Goal: Task Accomplishment & Management: Manage account settings

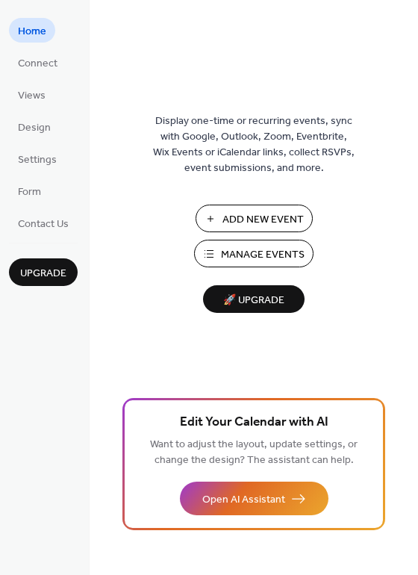
click at [227, 242] on button "Manage Events" at bounding box center [253, 254] width 119 height 28
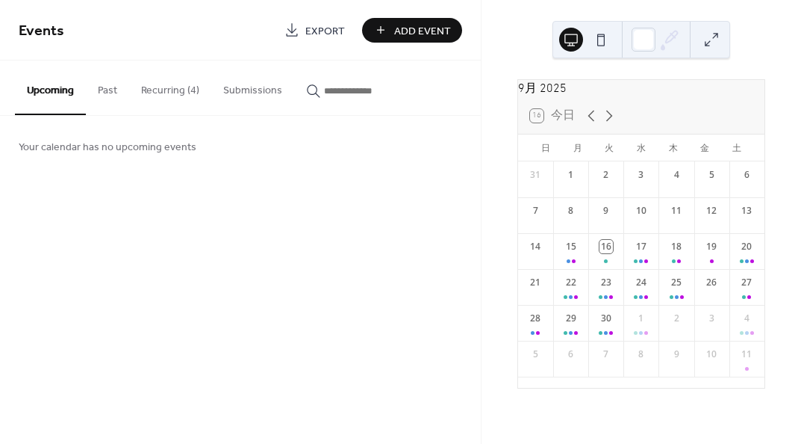
click at [184, 81] on button "Recurring (4)" at bounding box center [170, 86] width 82 height 53
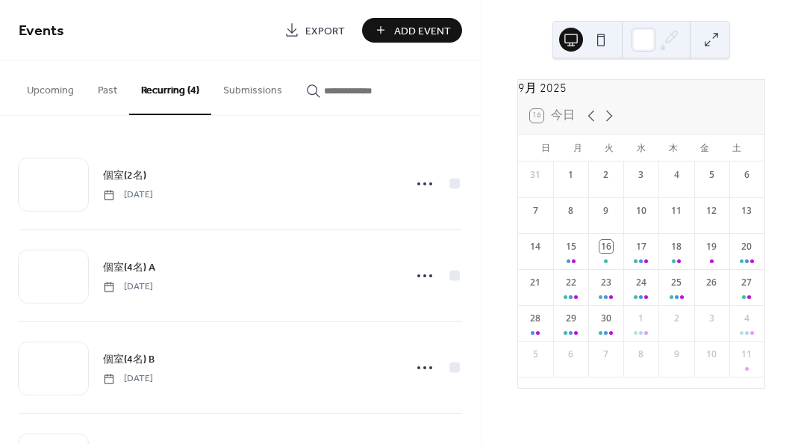
click at [136, 268] on span "個室(4名) A" at bounding box center [129, 268] width 52 height 16
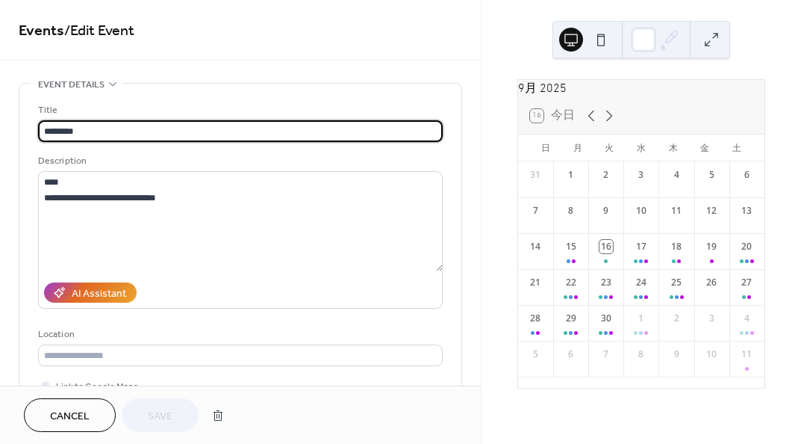
type input "**********"
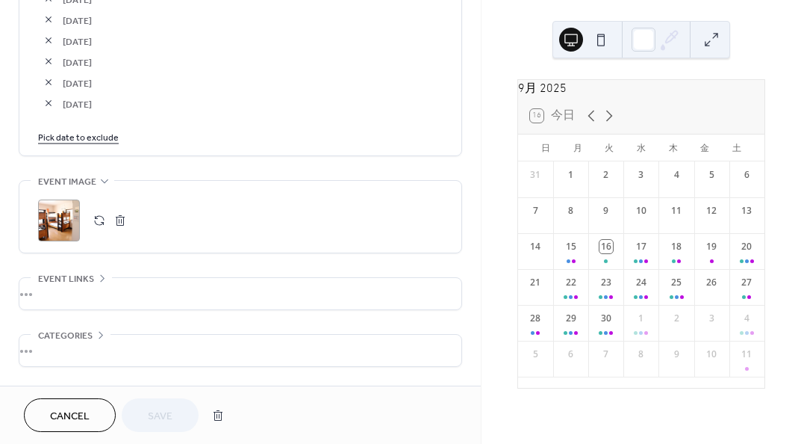
scroll to position [2240, 0]
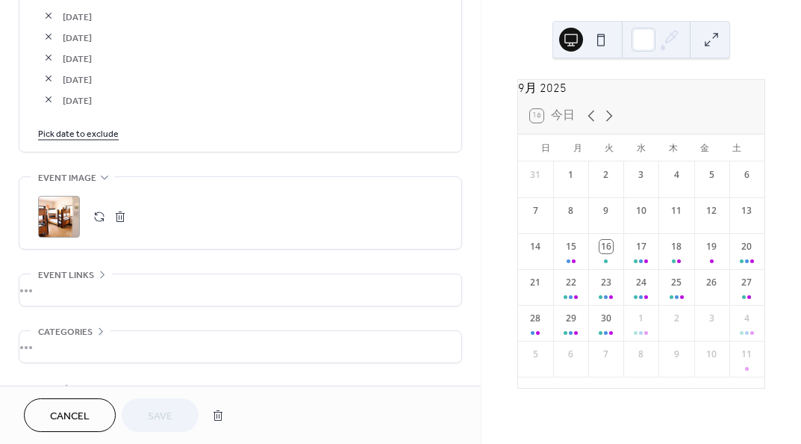
click at [97, 134] on link "Pick date to exclude" at bounding box center [78, 133] width 81 height 16
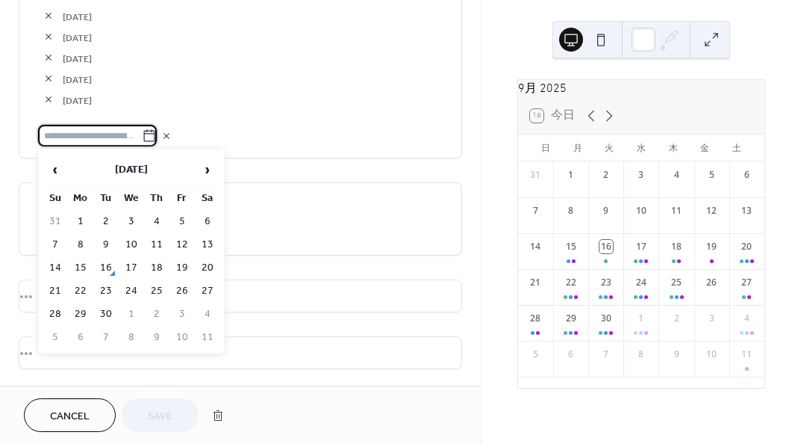
click at [81, 262] on td "15" at bounding box center [81, 268] width 24 height 22
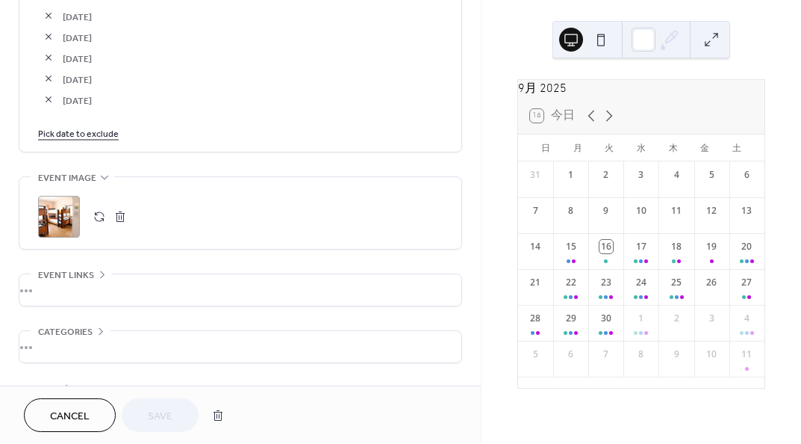
click at [100, 134] on link "Pick date to exclude" at bounding box center [78, 133] width 81 height 16
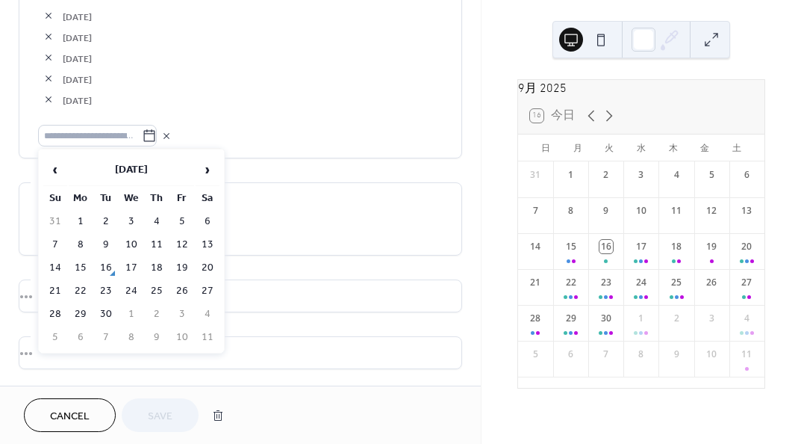
click at [102, 267] on td "16" at bounding box center [106, 268] width 24 height 22
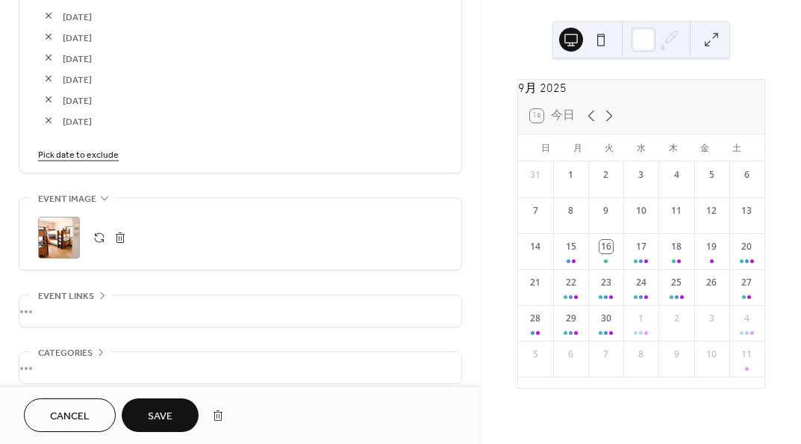
click at [156, 420] on span "Save" at bounding box center [160, 416] width 25 height 16
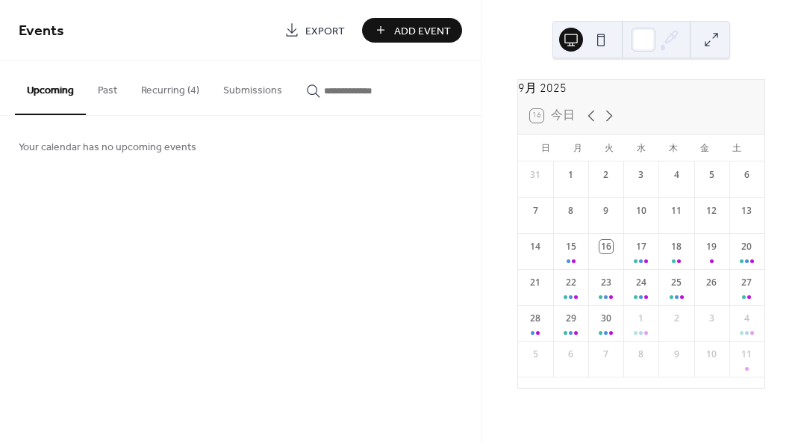
click at [177, 87] on button "Recurring (4)" at bounding box center [170, 86] width 82 height 53
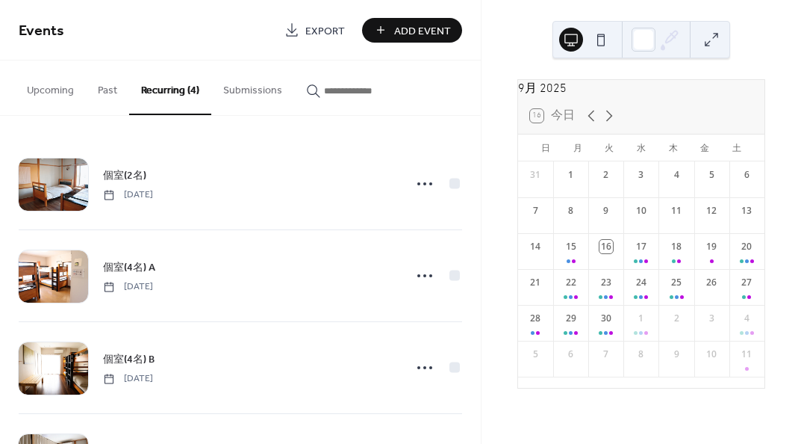
click at [150, 347] on div "個室(4名) B Friday, August 1, 2025" at bounding box center [241, 367] width 444 height 91
click at [149, 353] on span "個室(4名) B" at bounding box center [129, 360] width 52 height 16
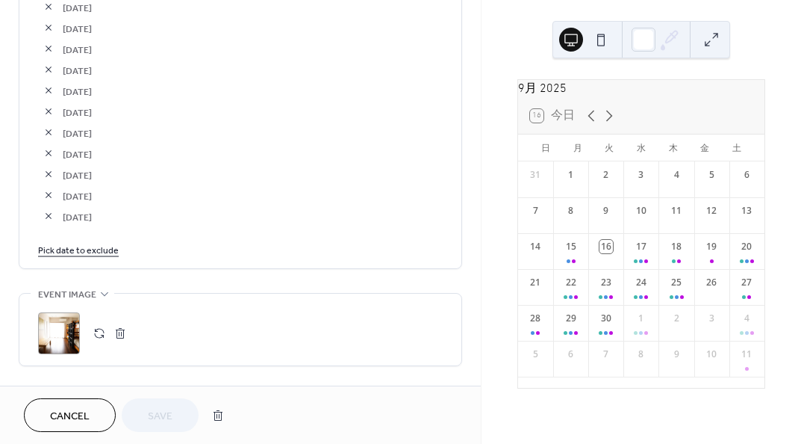
scroll to position [2240, 0]
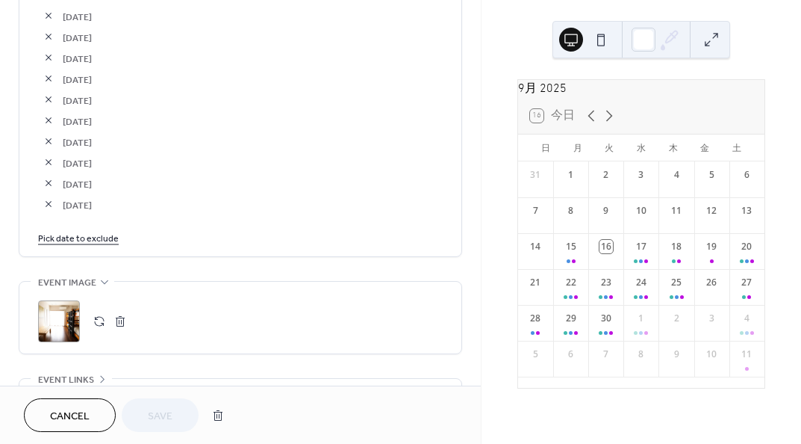
click at [101, 237] on link "Pick date to exclude" at bounding box center [78, 237] width 81 height 16
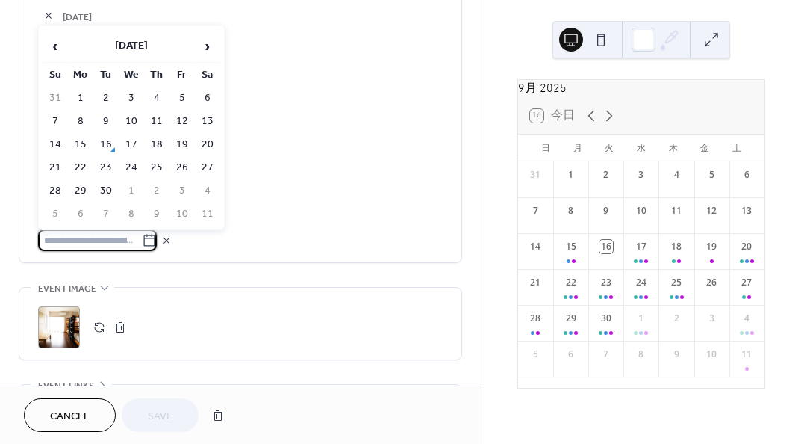
click at [81, 147] on td "15" at bounding box center [81, 145] width 24 height 22
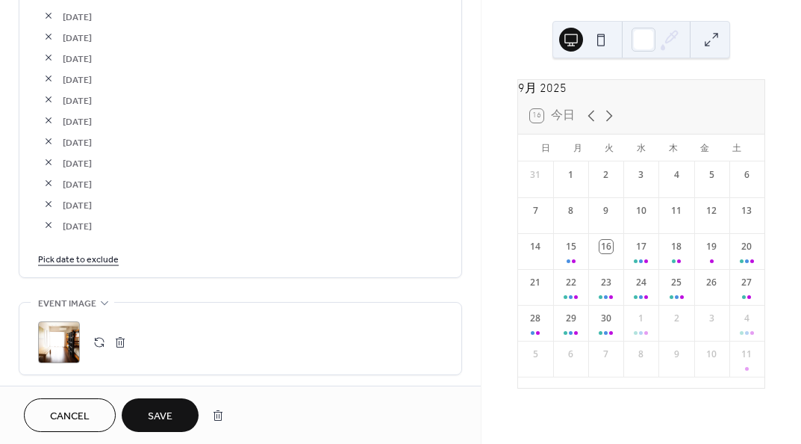
click at [150, 423] on span "Save" at bounding box center [160, 416] width 25 height 16
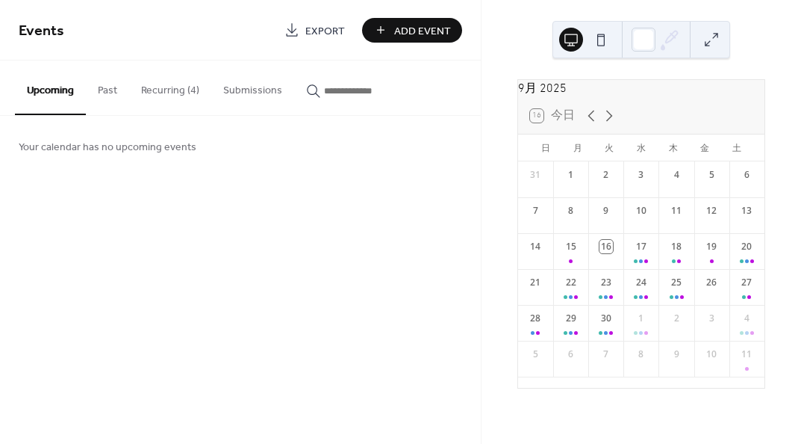
click at [180, 90] on button "Recurring (4)" at bounding box center [170, 86] width 82 height 53
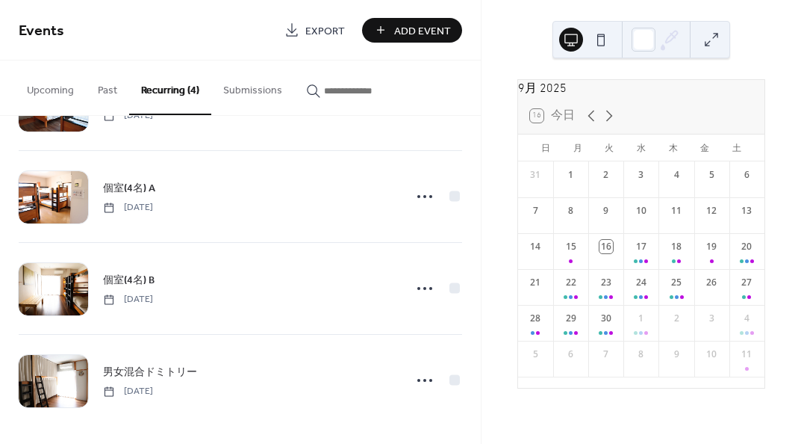
scroll to position [82, 0]
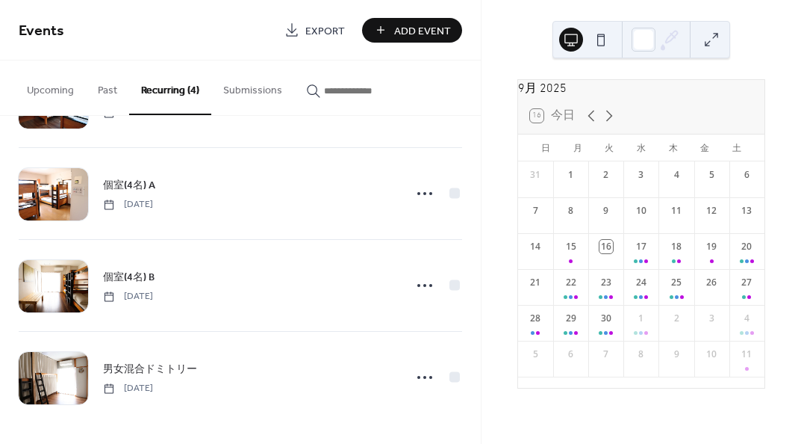
click at [152, 365] on span "男女混合ドミトリー" at bounding box center [150, 369] width 94 height 16
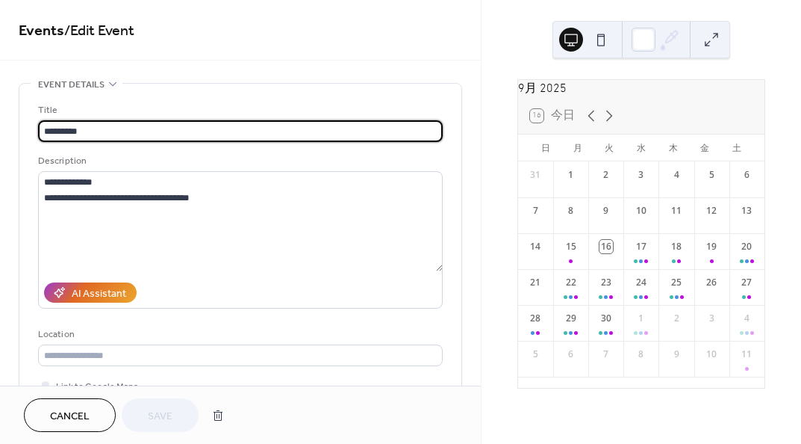
type input "**********"
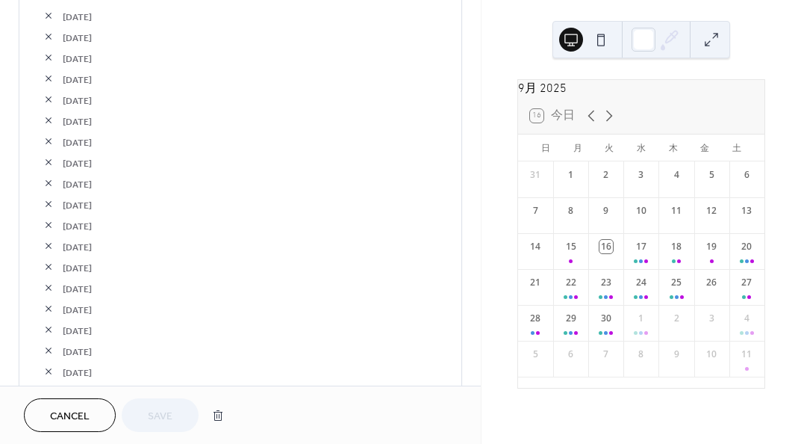
scroll to position [2016, 0]
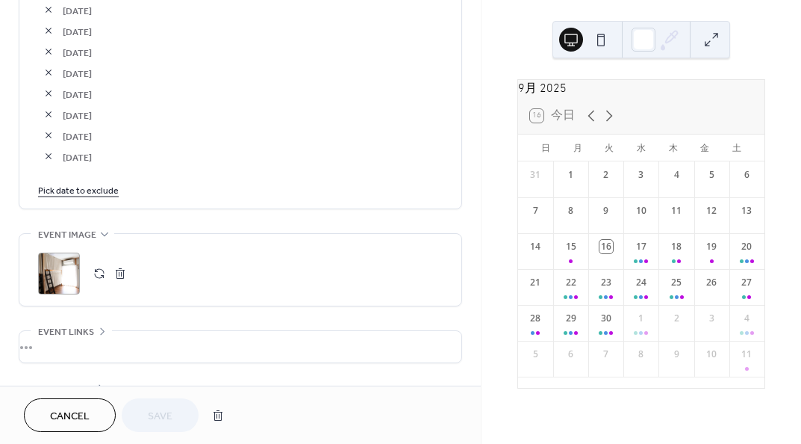
click at [89, 190] on link "Pick date to exclude" at bounding box center [78, 189] width 81 height 16
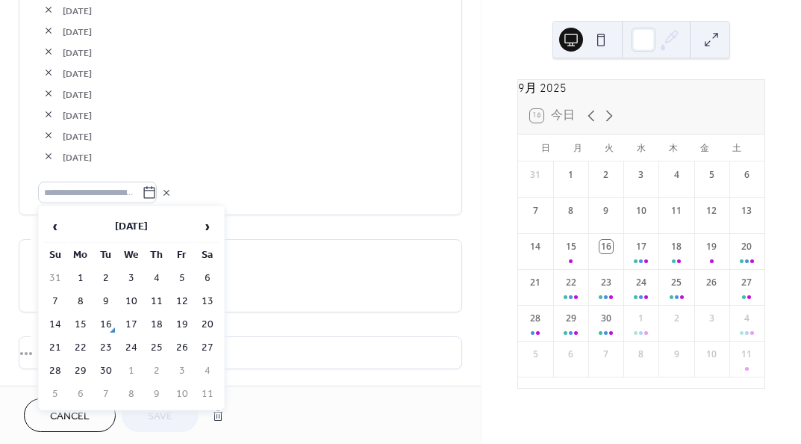
click at [81, 320] on td "15" at bounding box center [81, 325] width 24 height 22
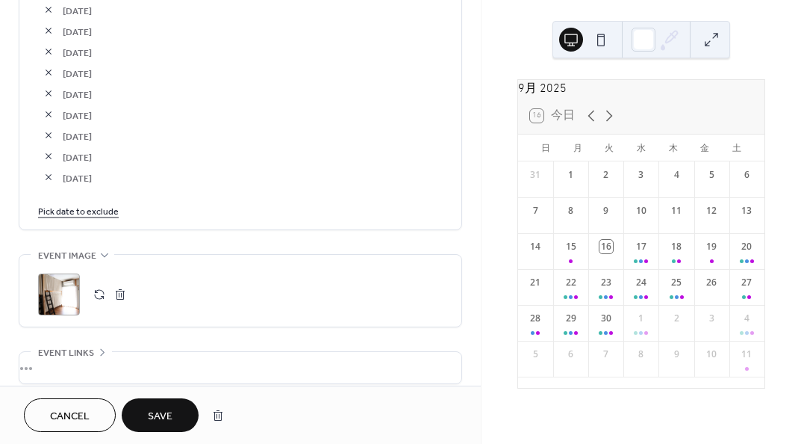
click at [158, 419] on span "Save" at bounding box center [160, 416] width 25 height 16
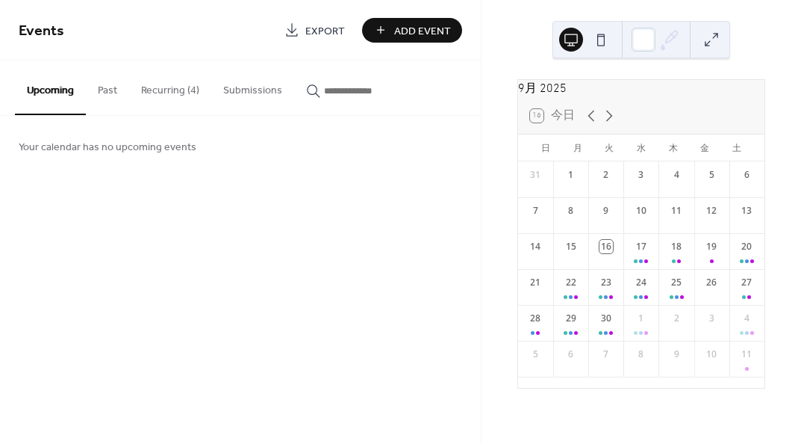
click at [174, 90] on button "Recurring (4)" at bounding box center [170, 86] width 82 height 53
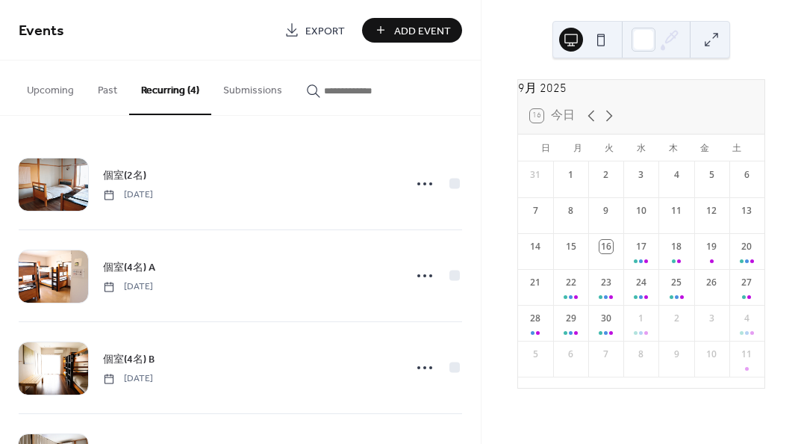
click at [167, 184] on div "個室(2名) Friday, August 1, 2025" at bounding box center [248, 184] width 291 height 34
click at [129, 171] on span "個室(2名)" at bounding box center [124, 176] width 43 height 16
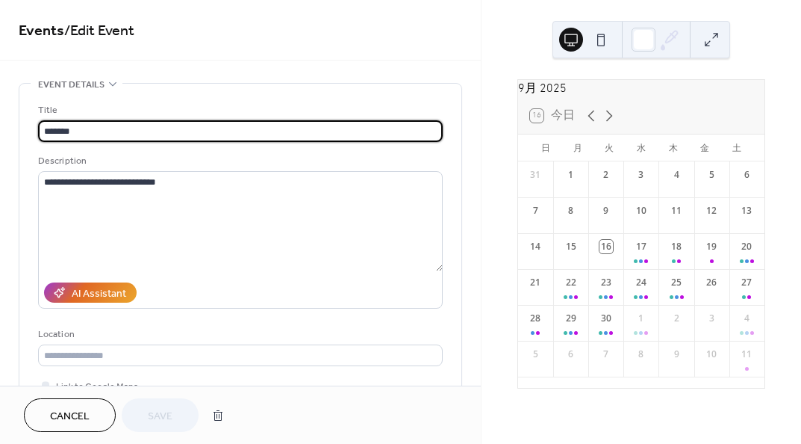
type input "**********"
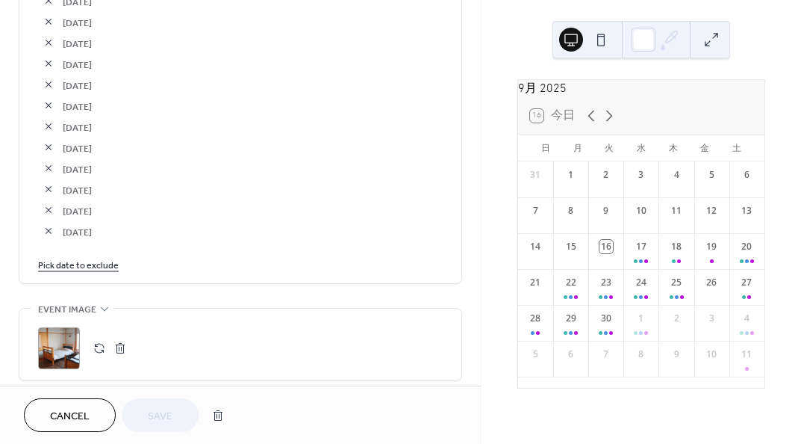
scroll to position [2539, 0]
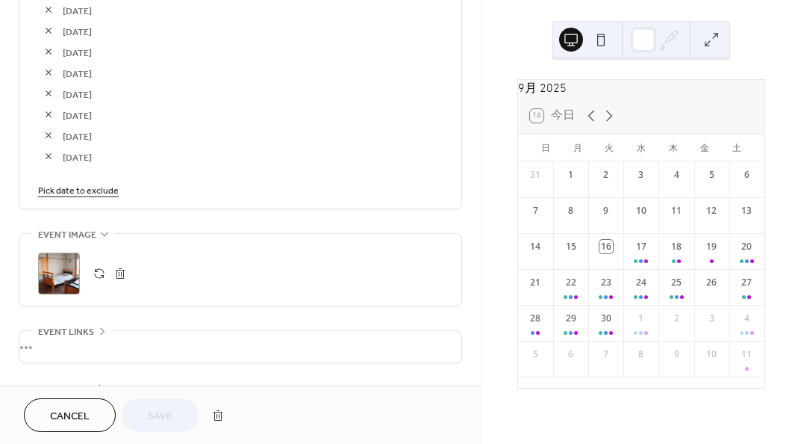
click at [74, 194] on link "Pick date to exclude" at bounding box center [78, 189] width 81 height 16
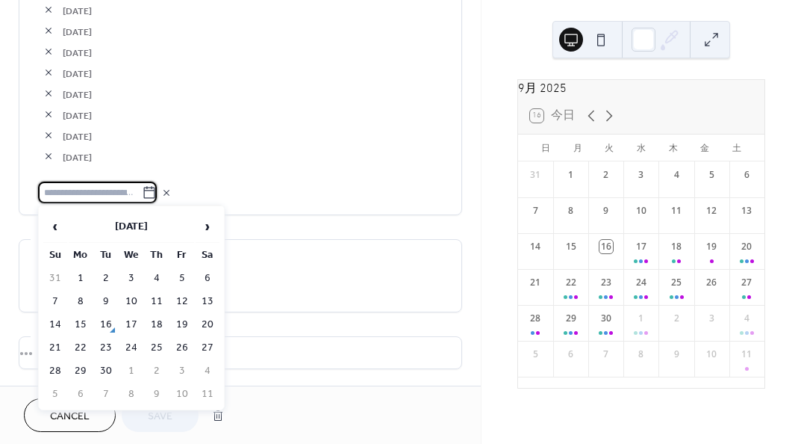
click at [173, 187] on icon at bounding box center [167, 193] width 12 height 12
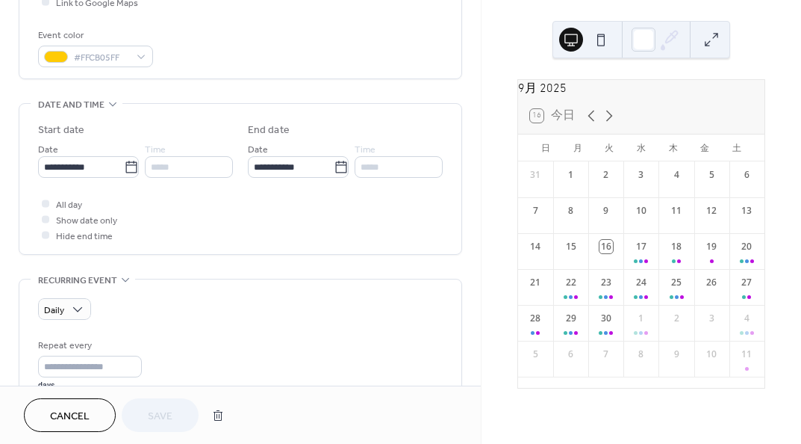
scroll to position [373, 0]
